Goal: Information Seeking & Learning: Find specific page/section

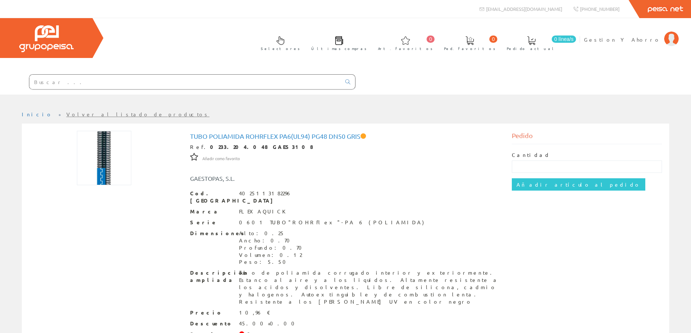
click at [212, 80] on input "text" at bounding box center [184, 82] width 311 height 15
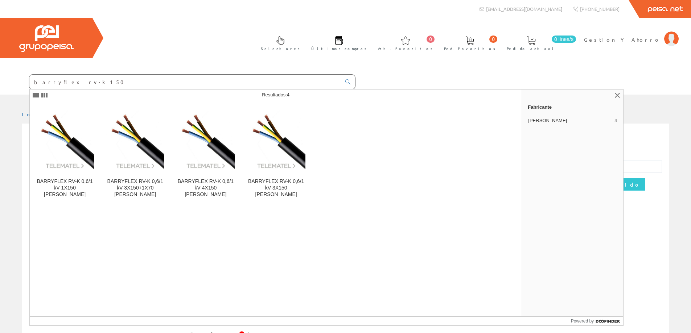
click at [67, 80] on input "barryflex rv-k 150" at bounding box center [184, 82] width 311 height 15
click at [69, 83] on input "barryflex rv-k 150" at bounding box center [184, 82] width 311 height 15
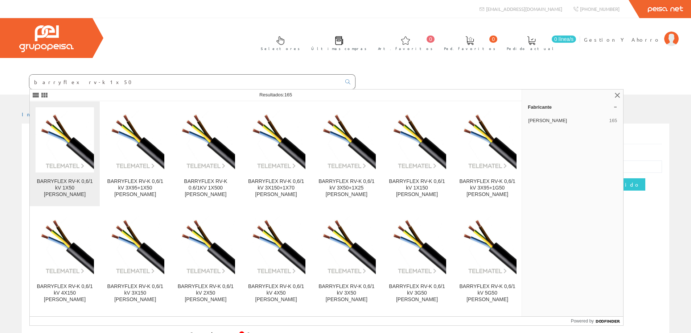
type input "barryflex rv-k 1x50"
click at [75, 175] on link "BARRYFLEX RV-K 0,6/1 kV 1X50 BOB" at bounding box center [65, 154] width 70 height 105
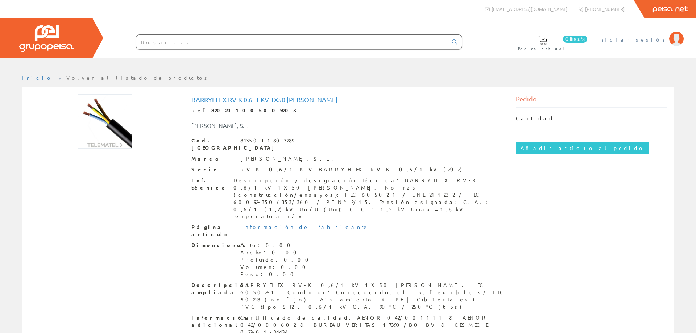
click at [658, 38] on span "Iniciar sesión" at bounding box center [630, 39] width 70 height 7
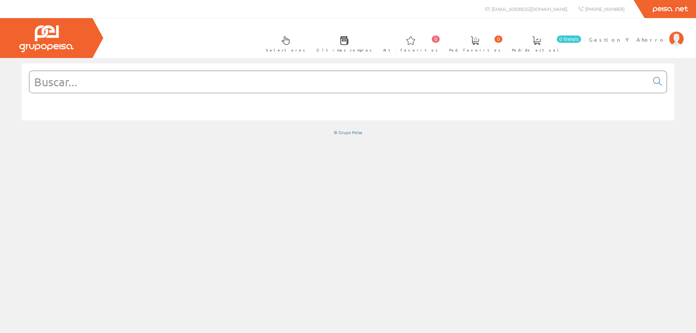
click at [261, 81] on input "text" at bounding box center [339, 82] width 620 height 22
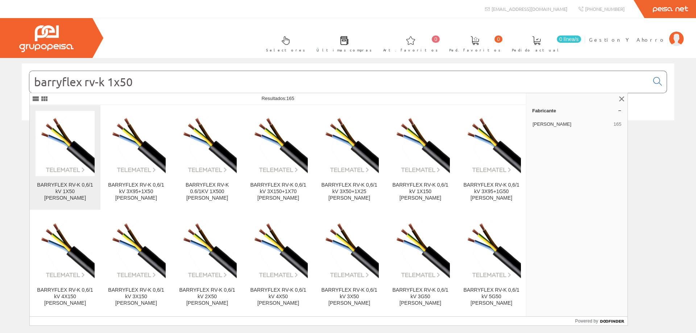
type input "barryflex rv-k 1x50"
click at [71, 148] on img at bounding box center [65, 143] width 59 height 59
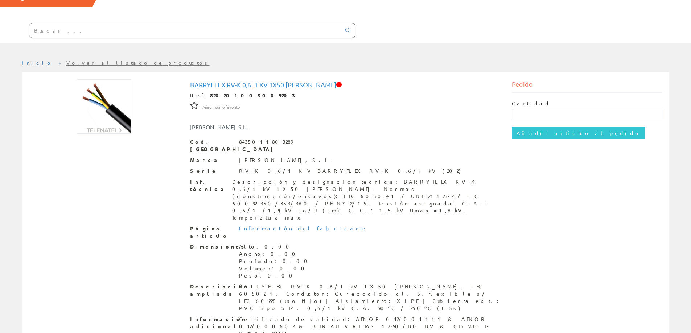
scroll to position [69, 0]
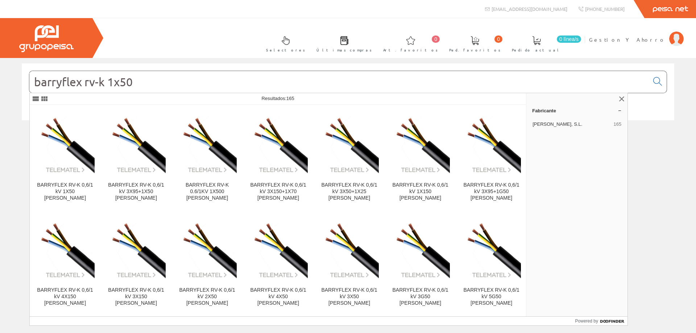
click at [165, 77] on input "barryflex rv-k 1x50" at bounding box center [339, 82] width 620 height 22
drag, startPoint x: 151, startPoint y: 77, endPoint x: 0, endPoint y: 74, distance: 151.2
click at [0, 74] on div "barryflex rv-k 1x50 © Grupo Peisa" at bounding box center [348, 99] width 696 height 72
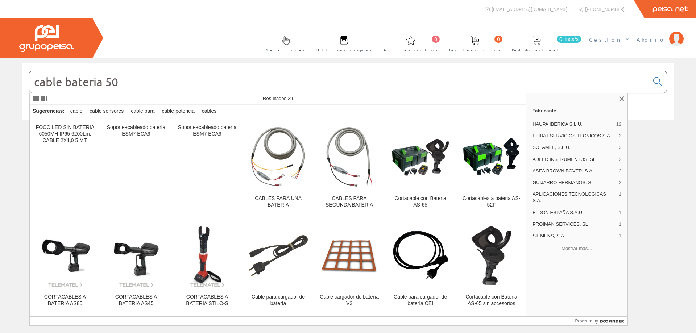
type input "cable bateria 50"
click at [637, 38] on span "Gestion Y Ahorro" at bounding box center [627, 39] width 77 height 7
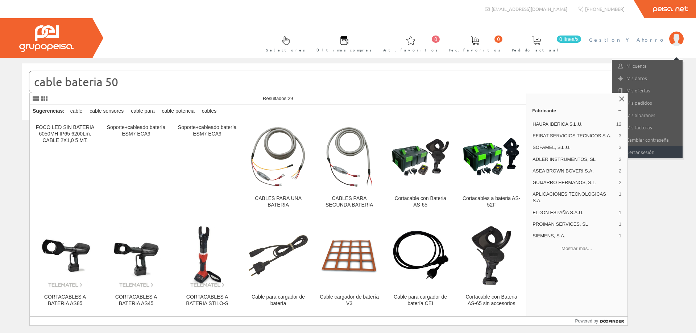
click at [638, 148] on link "Cerrar sesión" at bounding box center [647, 152] width 71 height 12
